Goal: Book appointment/travel/reservation

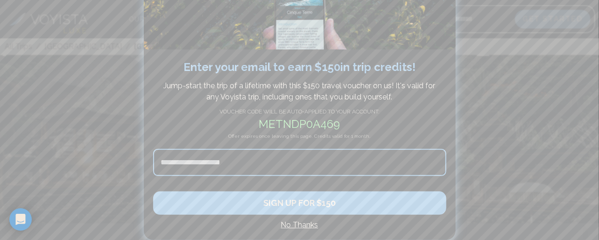
click at [303, 221] on h4 "No Thanks" at bounding box center [299, 224] width 293 height 11
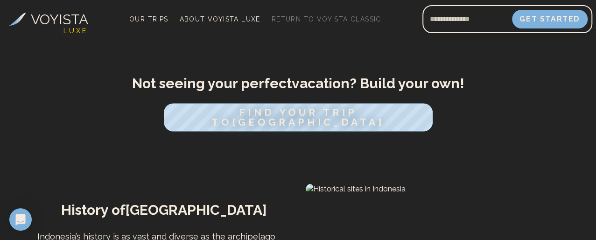
scroll to position [581, 0]
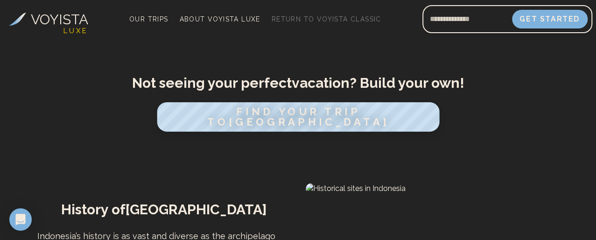
click at [309, 106] on span "FIND YOUR TRIP TO [GEOGRAPHIC_DATA]" at bounding box center [298, 117] width 182 height 22
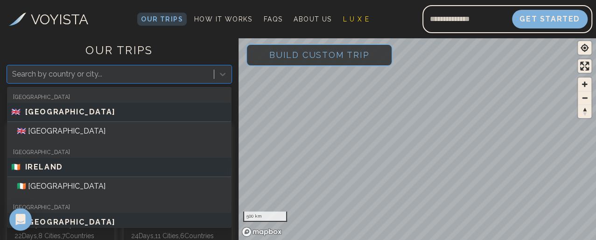
click at [102, 76] on div at bounding box center [110, 74] width 197 height 13
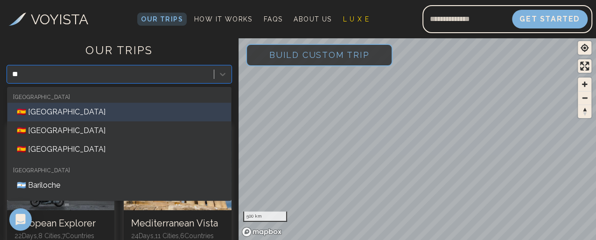
type input "*"
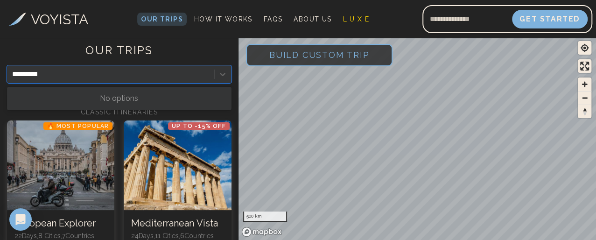
type input "*********"
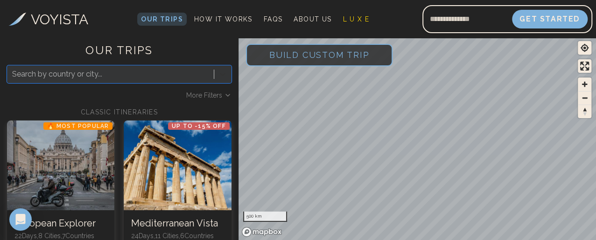
click at [221, 74] on icon at bounding box center [223, 74] width 6 height 3
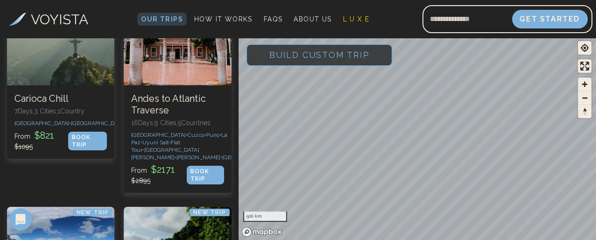
scroll to position [3383, 0]
